Goal: Task Accomplishment & Management: Use online tool/utility

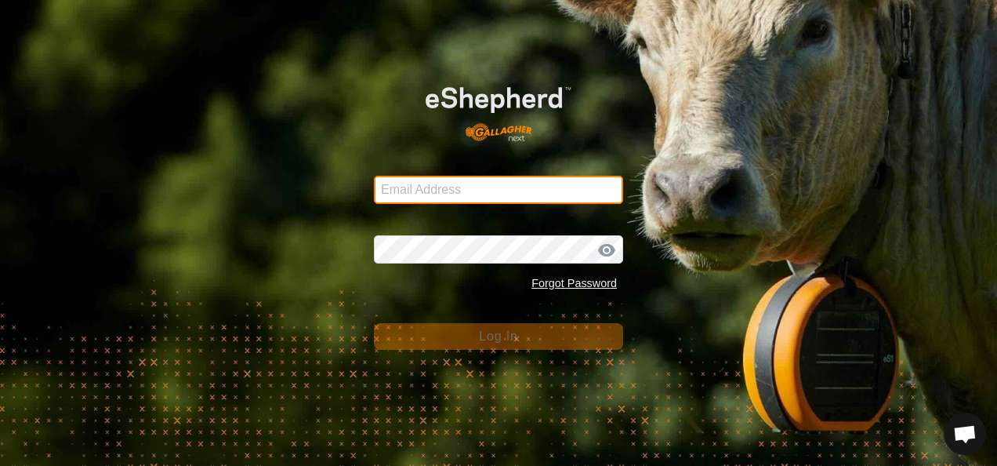
type input "[EMAIL_ADDRESS][DOMAIN_NAME]"
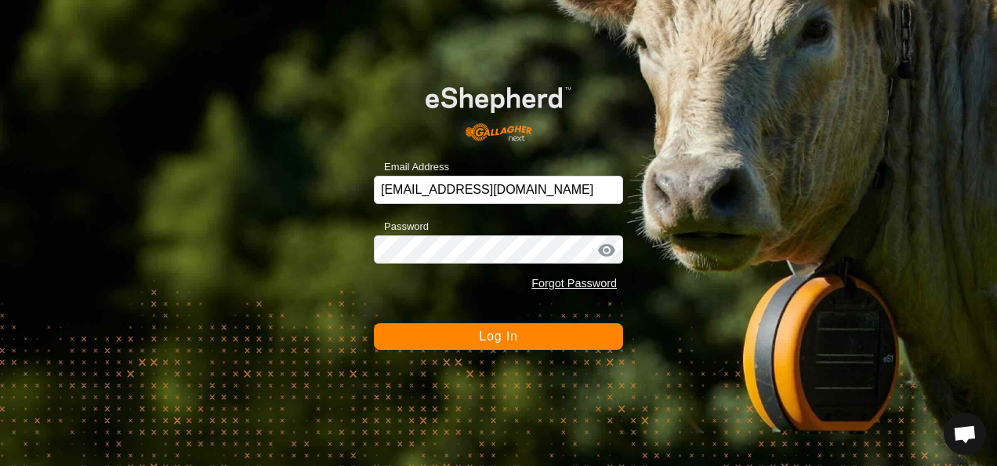
click at [505, 345] on button "Log In" at bounding box center [498, 336] width 249 height 27
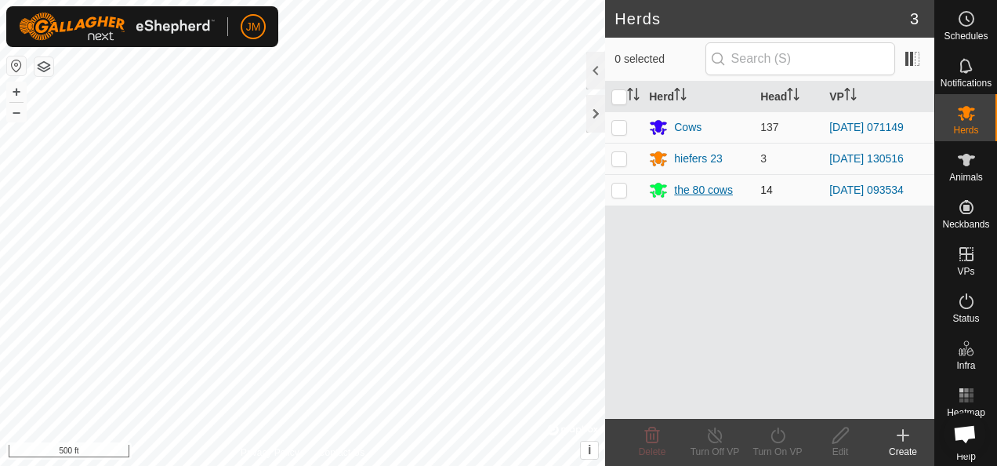
click at [711, 192] on div "the 80 cows" at bounding box center [703, 190] width 59 height 16
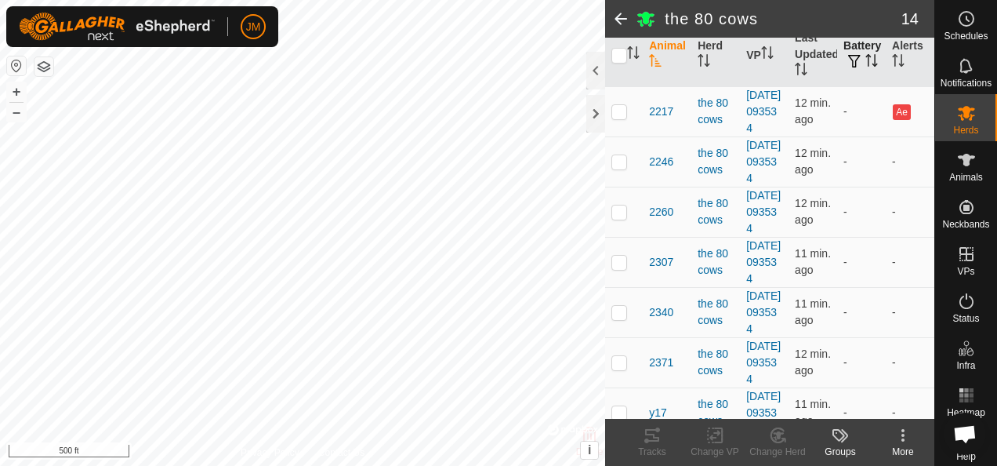
scroll to position [157, 0]
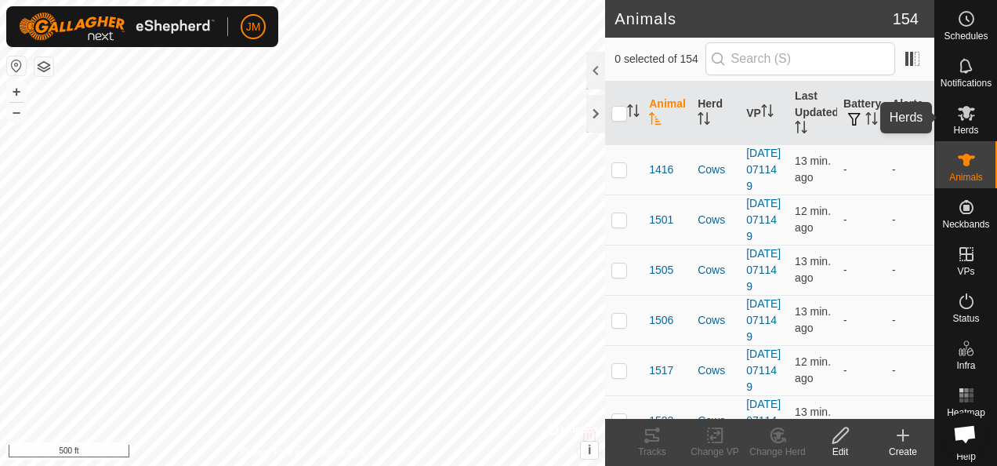
click at [962, 125] on span "Herds" at bounding box center [965, 129] width 25 height 9
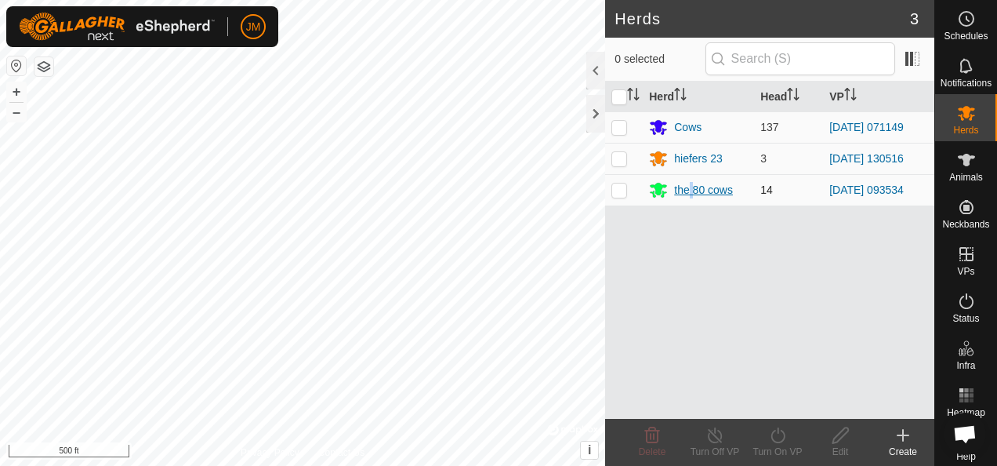
click at [691, 191] on div "the 80 cows" at bounding box center [703, 190] width 59 height 16
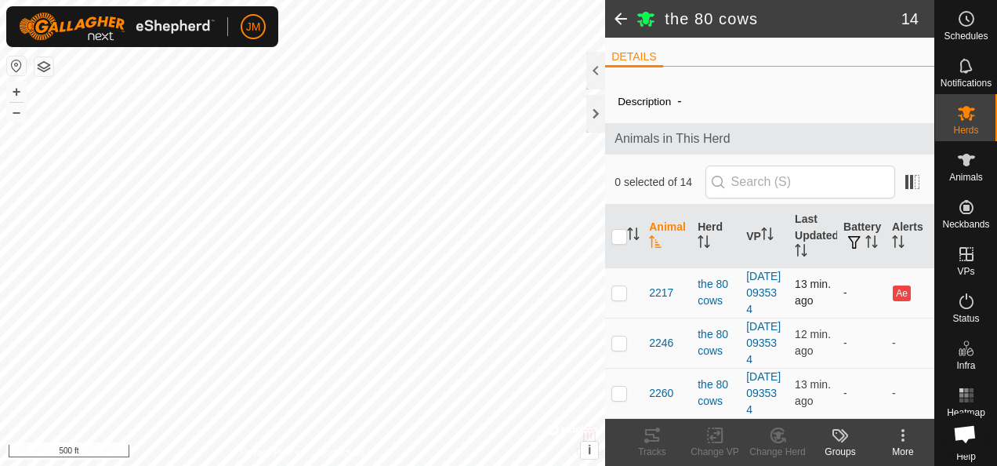
click at [622, 299] on p-checkbox at bounding box center [620, 292] width 16 height 13
checkbox input "true"
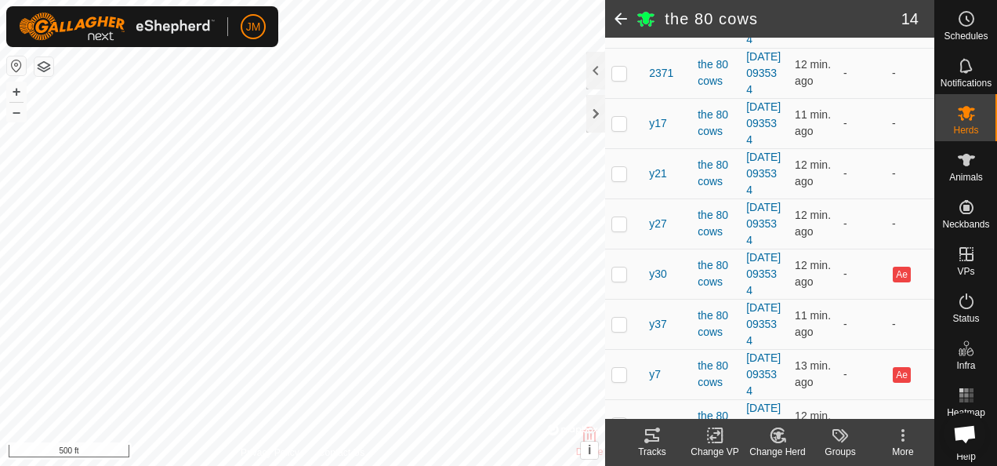
scroll to position [777, 0]
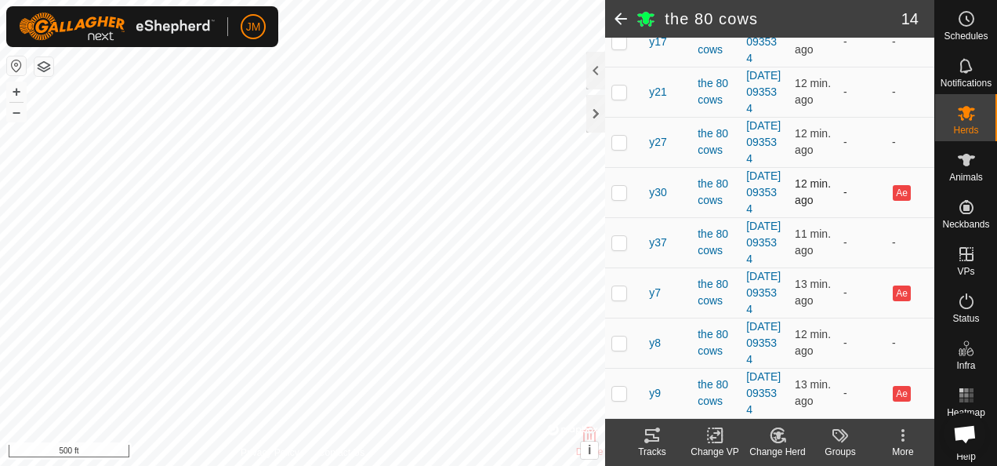
click at [616, 186] on p-checkbox at bounding box center [620, 192] width 16 height 13
checkbox input "true"
click at [621, 286] on p-checkbox at bounding box center [620, 292] width 16 height 13
checkbox input "true"
click at [619, 387] on p-checkbox at bounding box center [620, 393] width 16 height 13
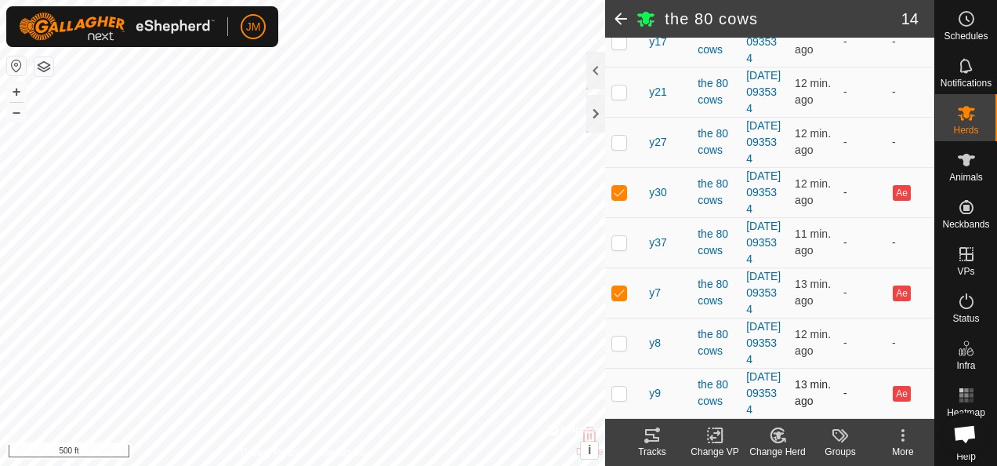
checkbox input "true"
click at [780, 435] on icon at bounding box center [778, 435] width 11 height 8
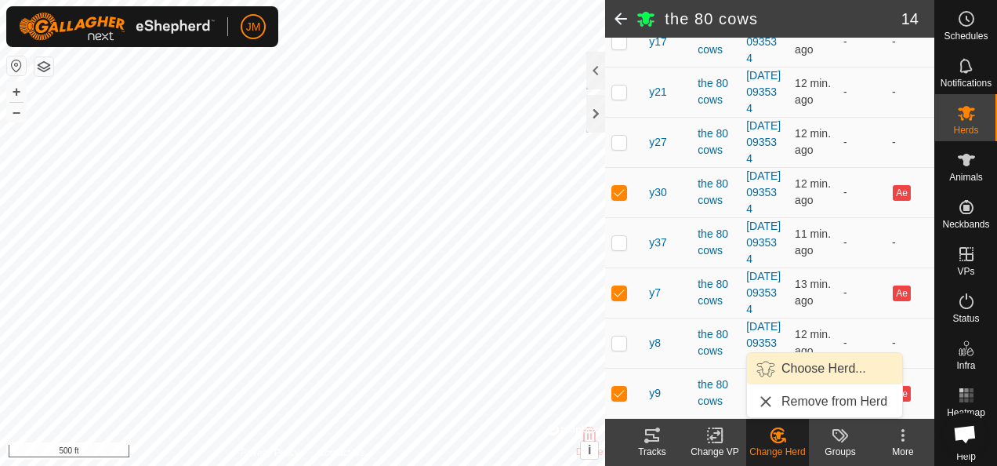
click at [808, 365] on link "Choose Herd..." at bounding box center [824, 368] width 155 height 31
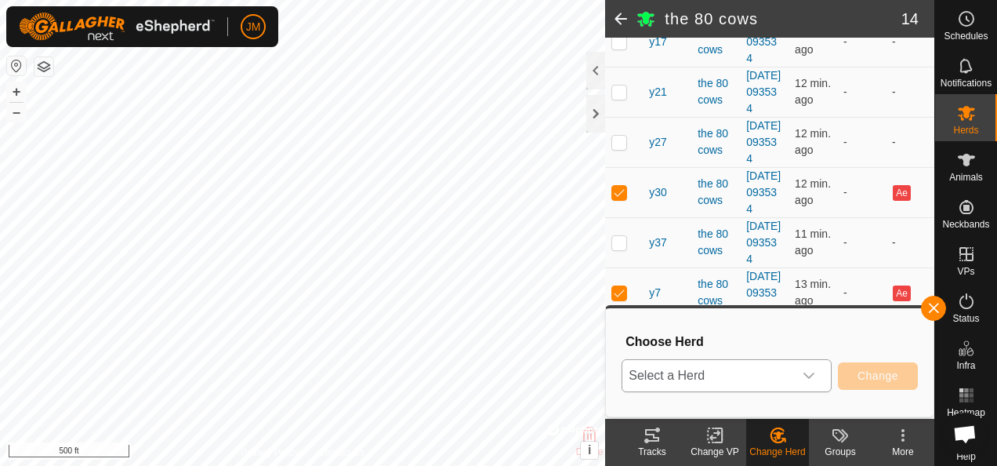
click at [820, 378] on div "dropdown trigger" at bounding box center [808, 375] width 31 height 31
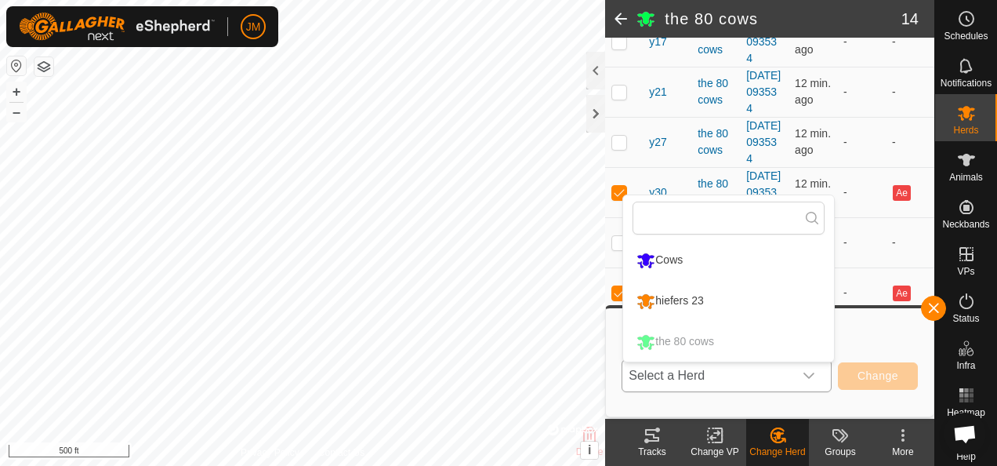
click at [666, 260] on li "Cows" at bounding box center [728, 260] width 211 height 39
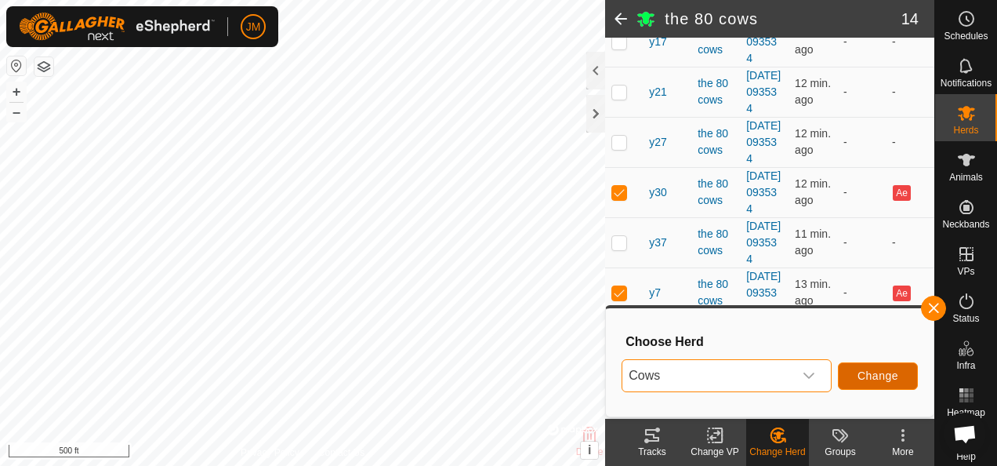
click at [875, 376] on span "Change" at bounding box center [878, 375] width 41 height 13
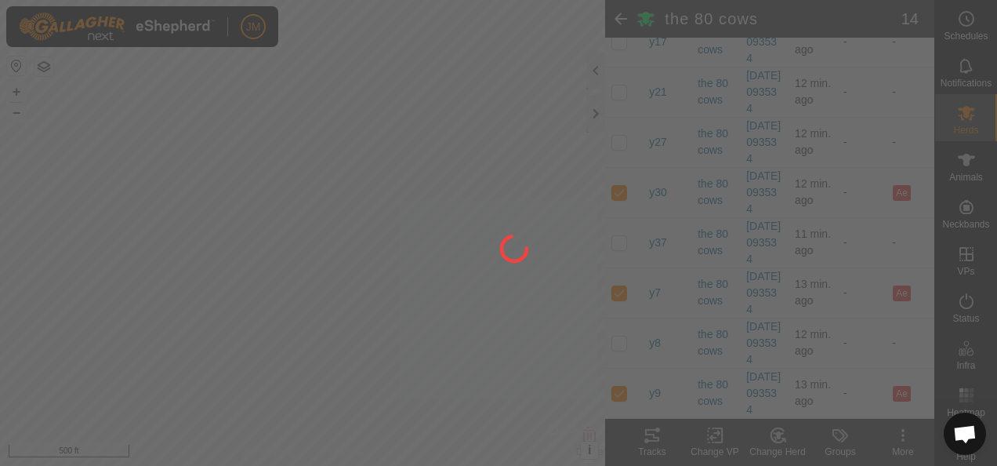
checkbox input "false"
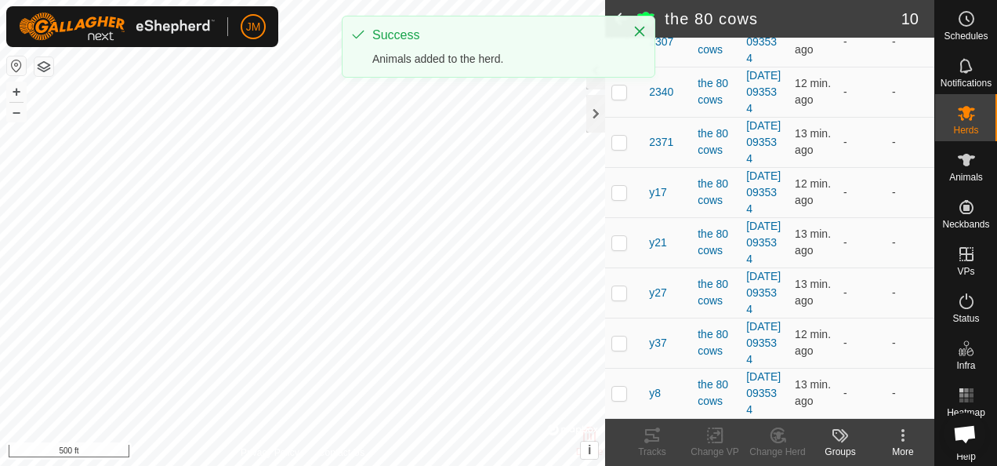
scroll to position [511, 0]
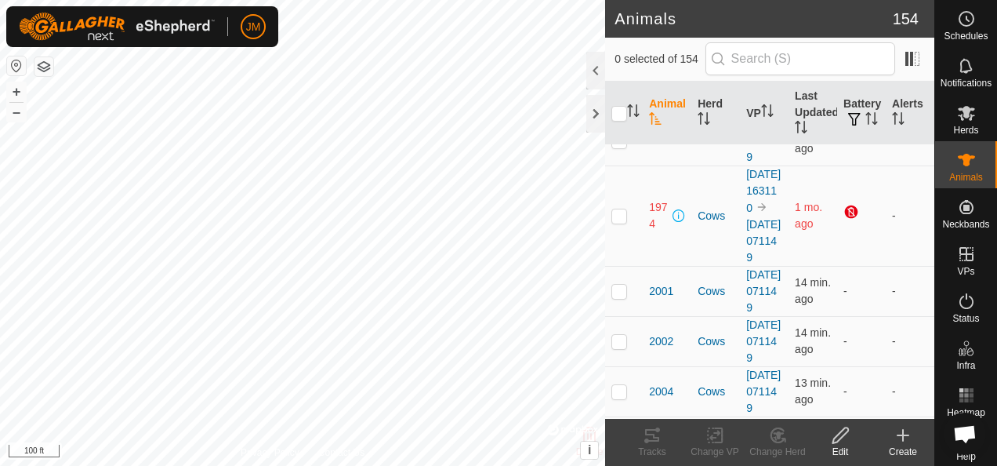
scroll to position [2587, 0]
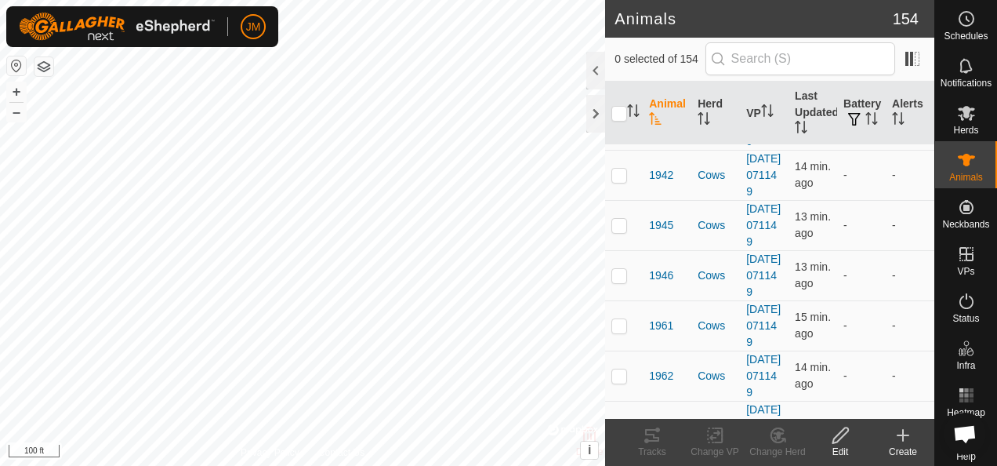
click at [771, 434] on icon at bounding box center [778, 435] width 20 height 19
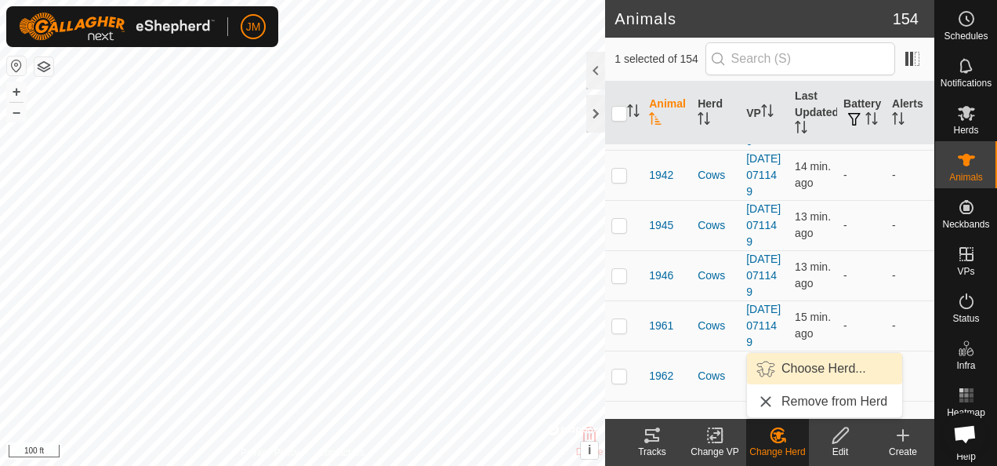
click at [856, 361] on link "Choose Herd..." at bounding box center [824, 368] width 155 height 31
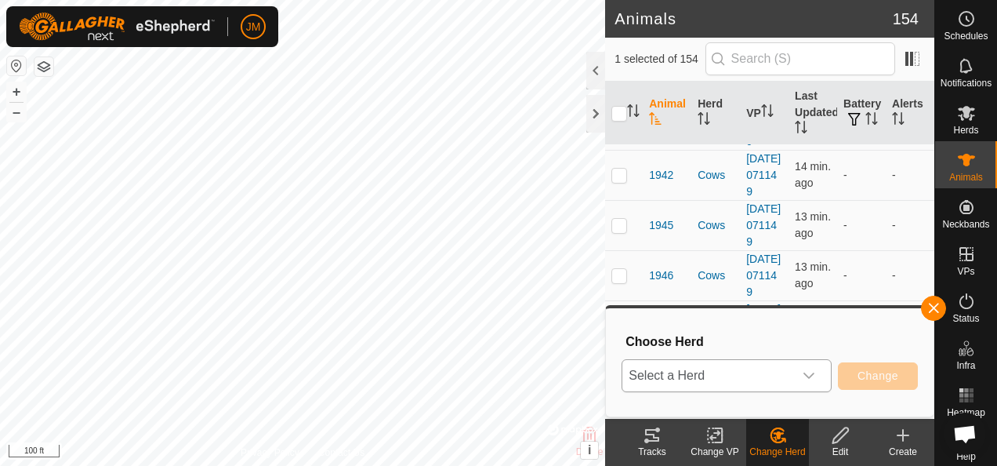
click at [810, 375] on icon "dropdown trigger" at bounding box center [809, 375] width 13 height 13
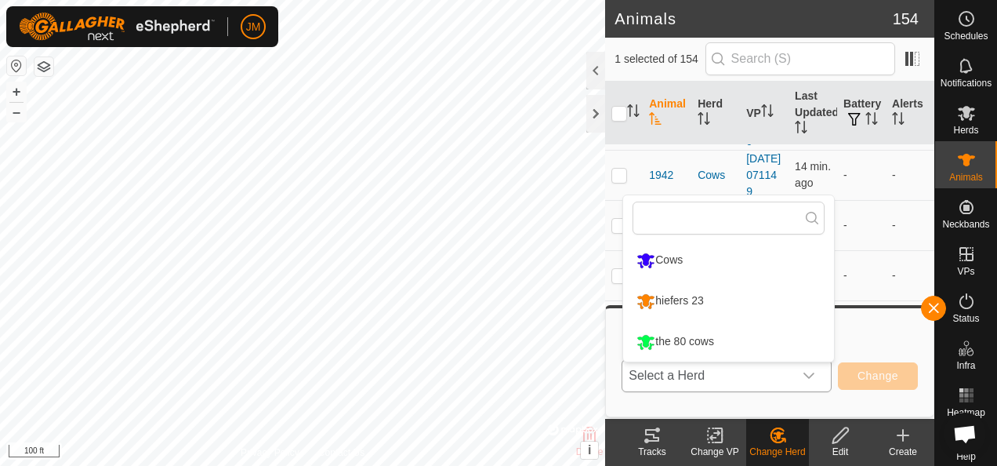
click at [641, 251] on li "Cows" at bounding box center [728, 260] width 211 height 39
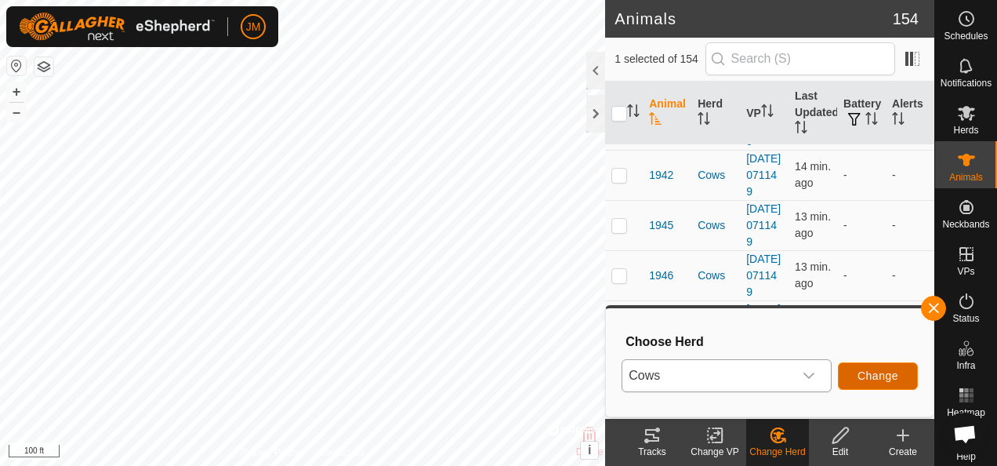
click at [866, 377] on span "Change" at bounding box center [878, 375] width 41 height 13
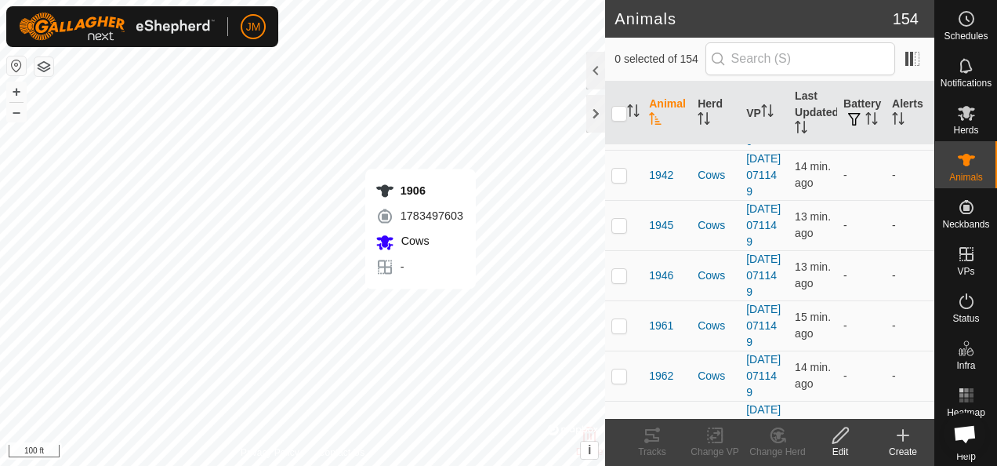
checkbox input "true"
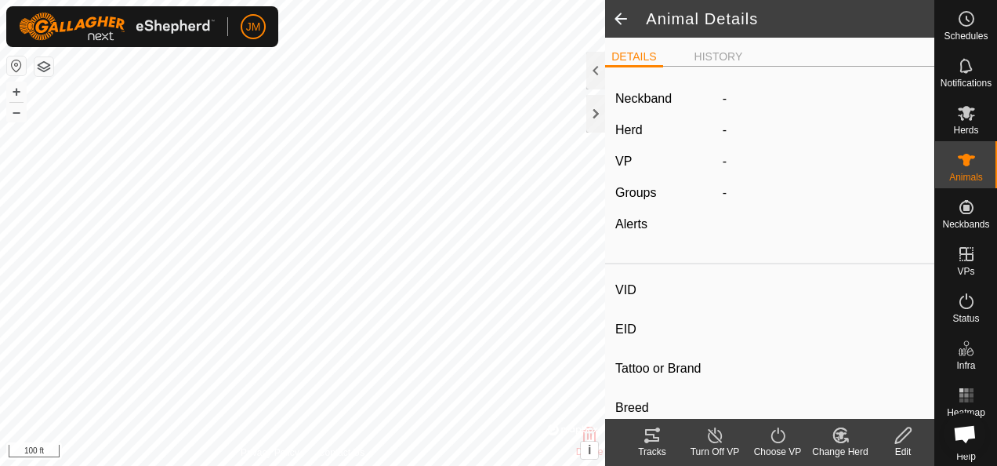
type input "1906"
type input "-"
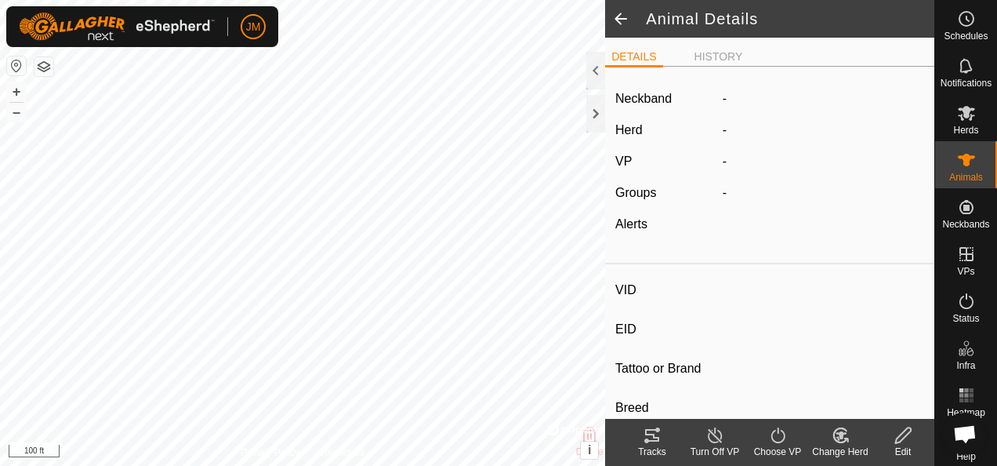
type input "0 kg"
type input "-"
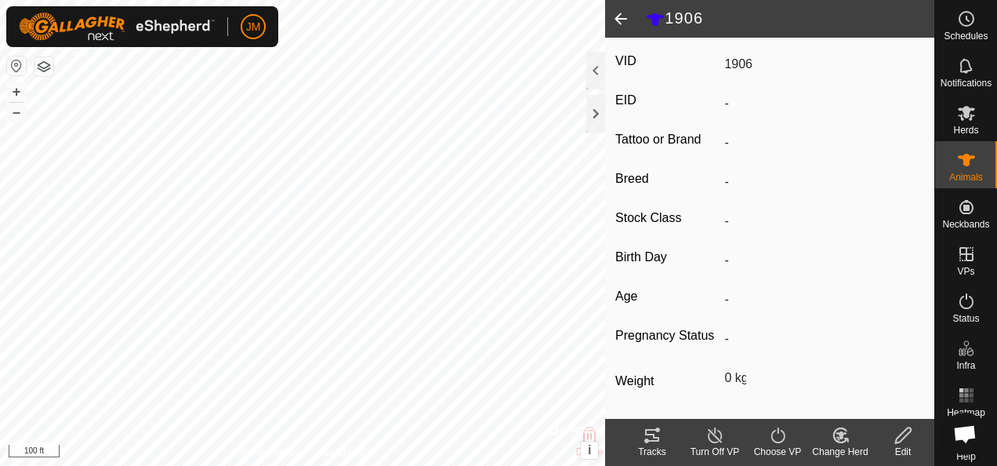
scroll to position [303, 0]
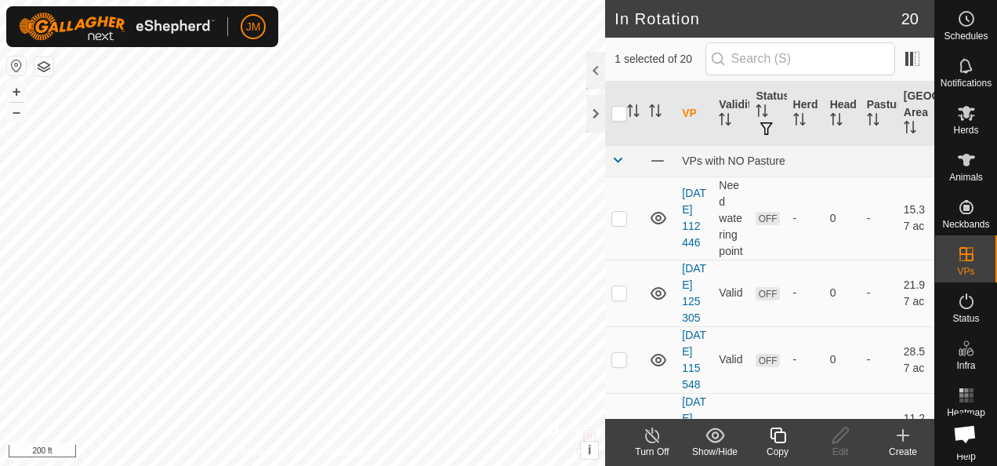
checkbox input "true"
checkbox input "false"
checkbox input "true"
click at [844, 437] on icon at bounding box center [841, 435] width 20 height 19
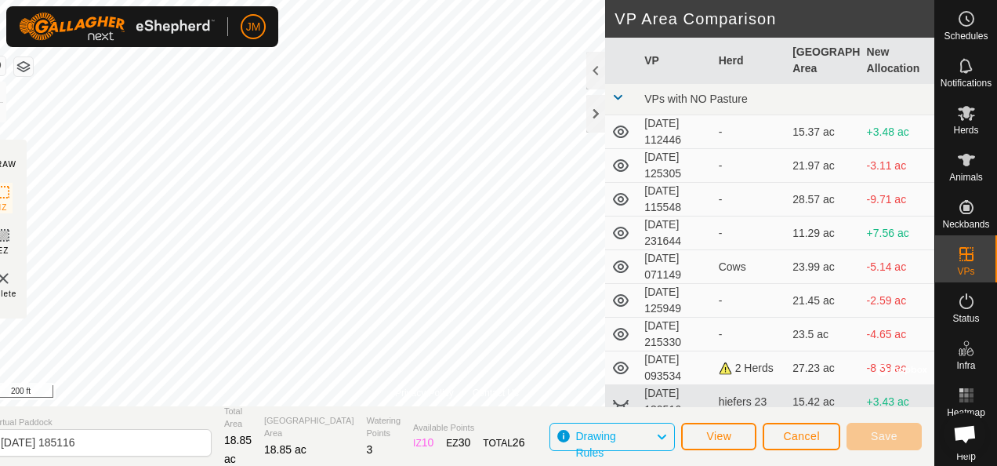
click at [495, 465] on html "JM Schedules Notifications Herds Animals Neckbands VPs Status Infra Heatmap Hel…" at bounding box center [498, 233] width 997 height 466
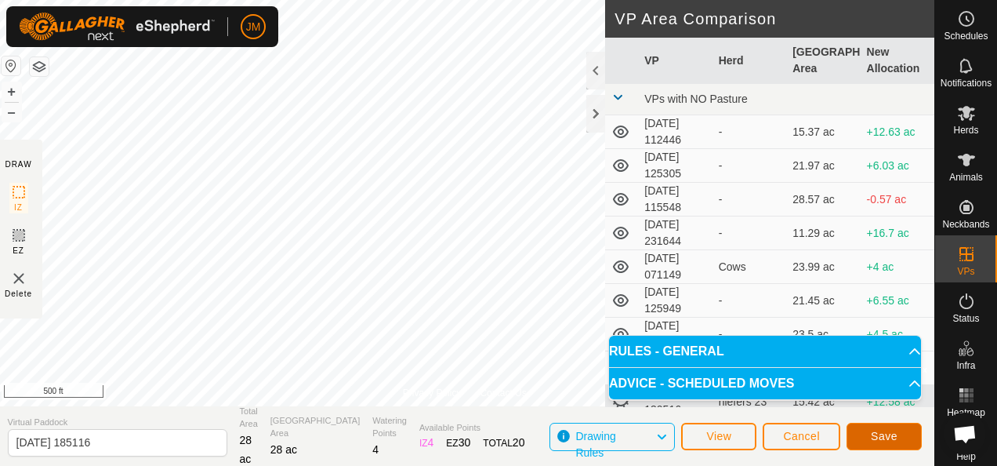
click at [891, 426] on button "Save" at bounding box center [884, 436] width 75 height 27
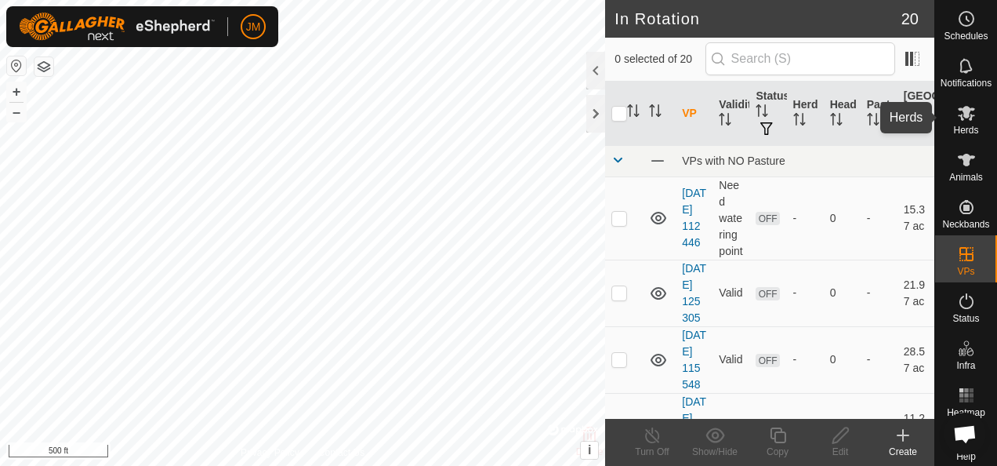
click at [961, 114] on icon at bounding box center [966, 113] width 17 height 15
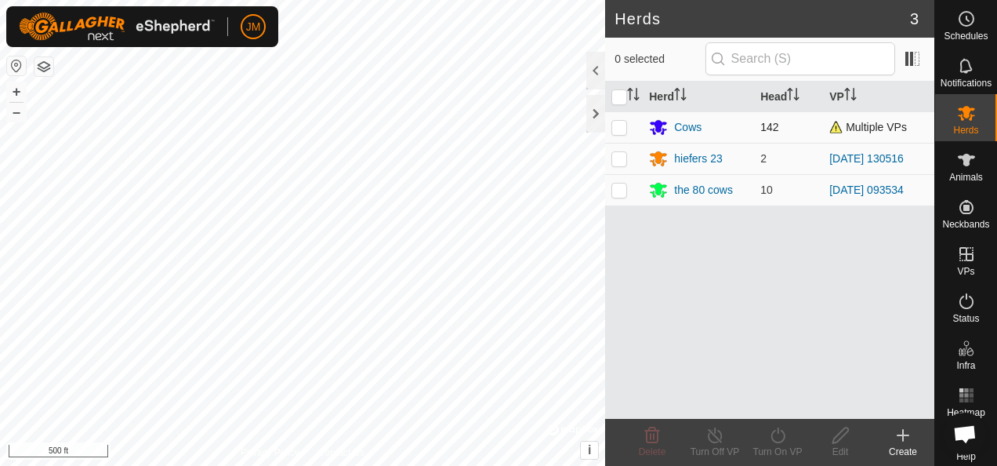
click at [610, 125] on td at bounding box center [624, 126] width 38 height 31
checkbox input "true"
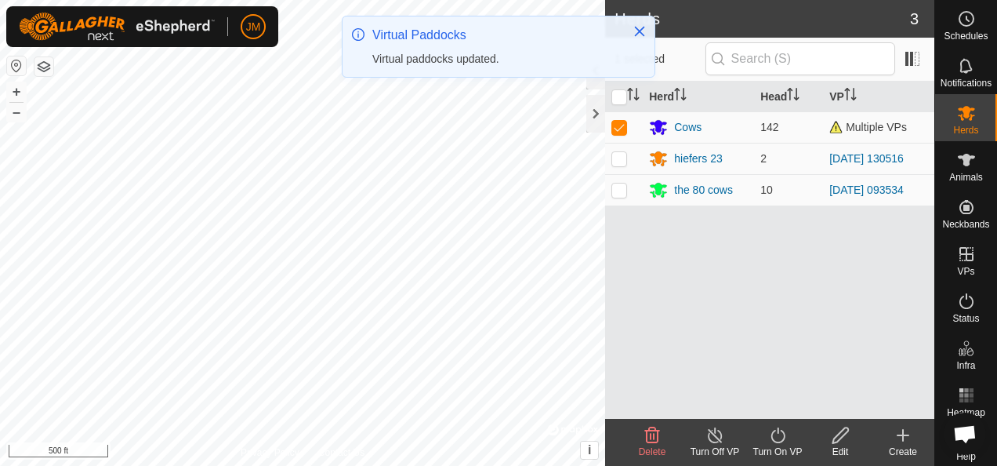
click at [779, 439] on icon at bounding box center [778, 435] width 20 height 19
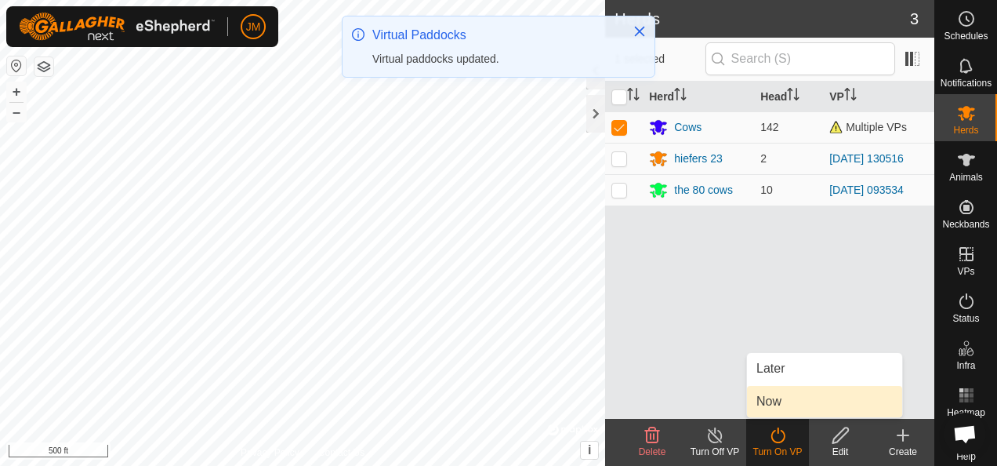
click at [781, 413] on link "Now" at bounding box center [824, 401] width 155 height 31
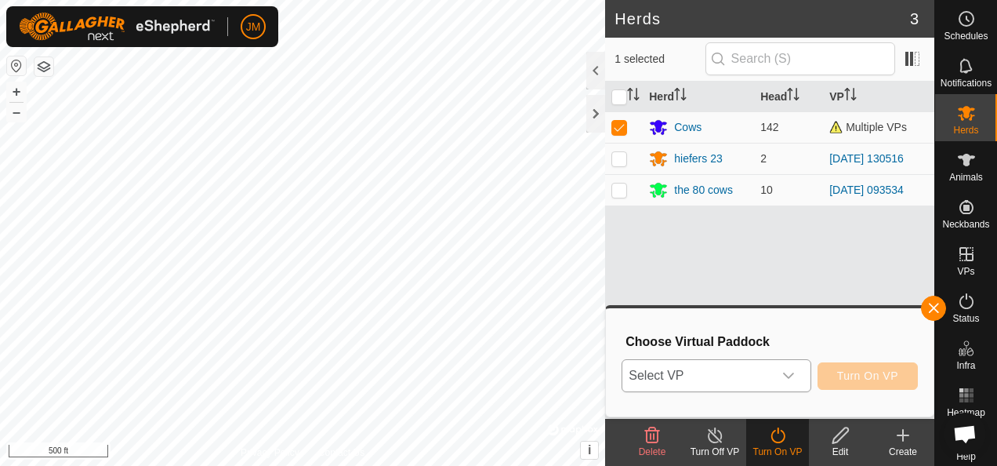
click at [801, 376] on div "dropdown trigger" at bounding box center [788, 375] width 31 height 31
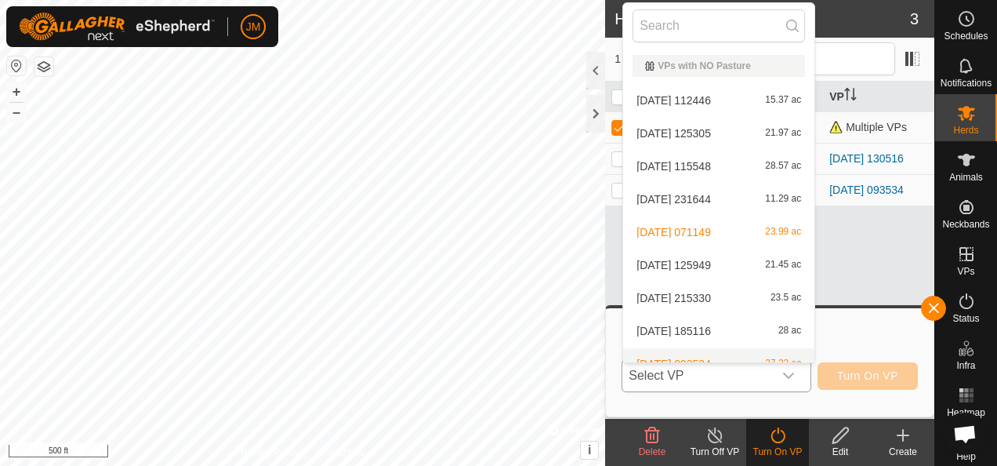
scroll to position [17, 0]
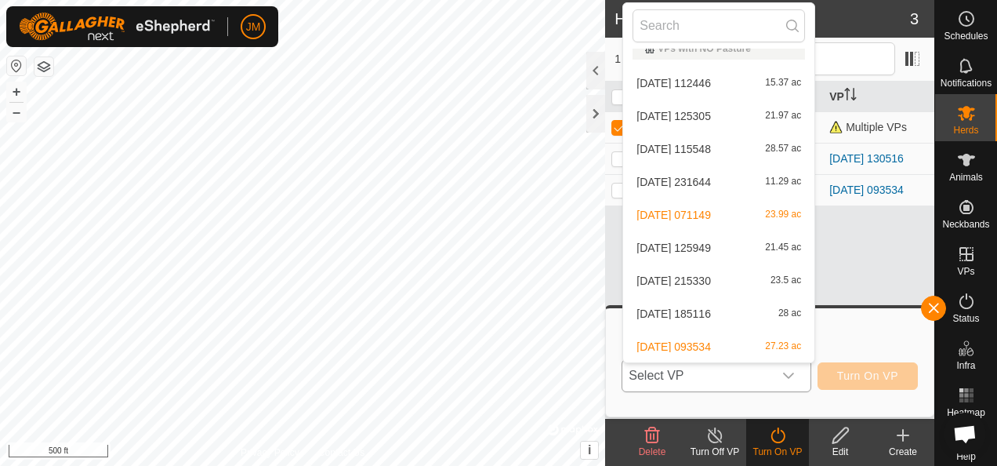
click at [703, 309] on li "[DATE] 185116 28 ac" at bounding box center [718, 313] width 191 height 31
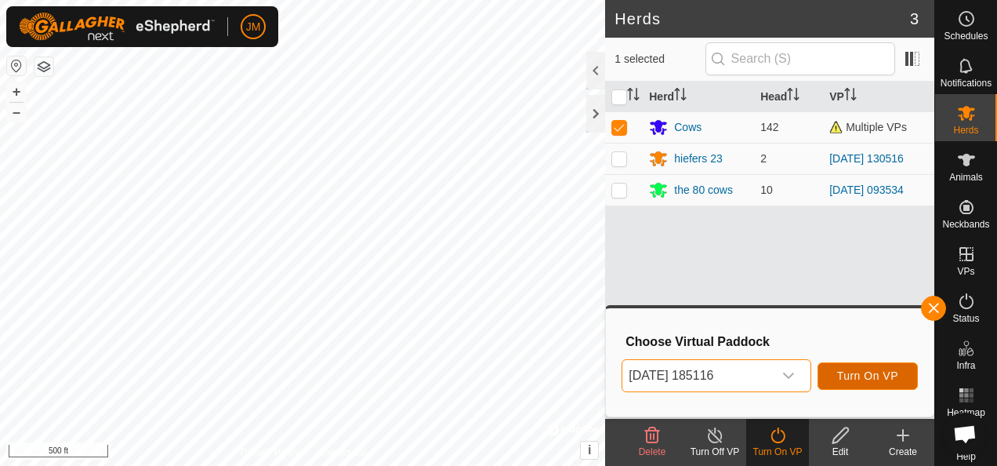
click at [851, 373] on span "Turn On VP" at bounding box center [867, 375] width 61 height 13
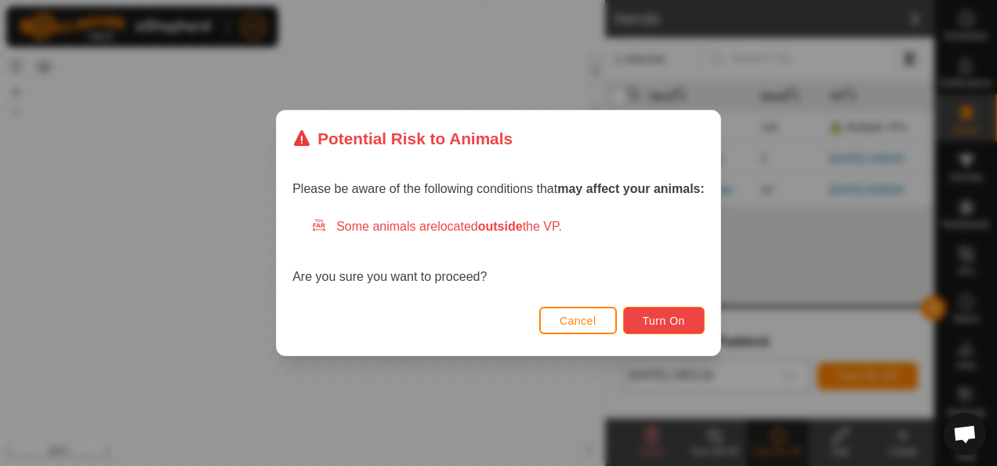
click at [648, 317] on span "Turn On" at bounding box center [664, 320] width 42 height 13
